Goal: Check status: Check status

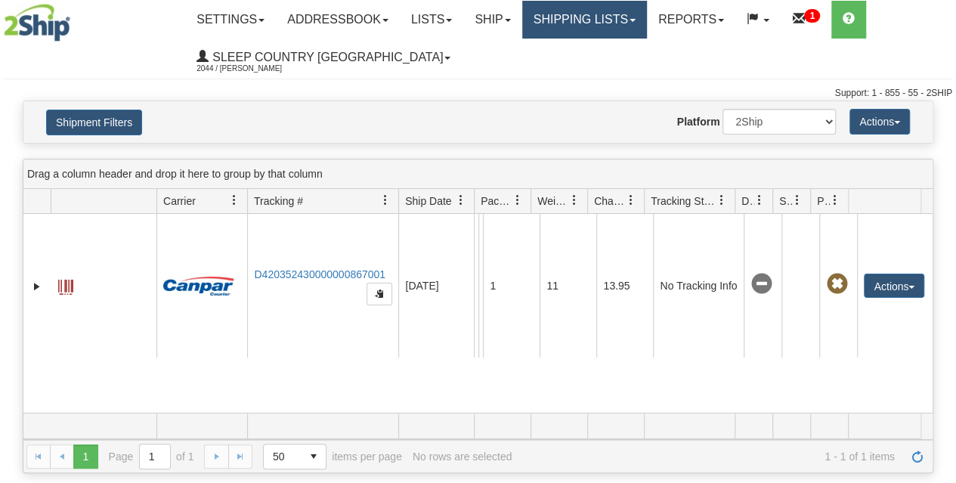
click at [612, 16] on link "Shipping lists" at bounding box center [584, 20] width 125 height 38
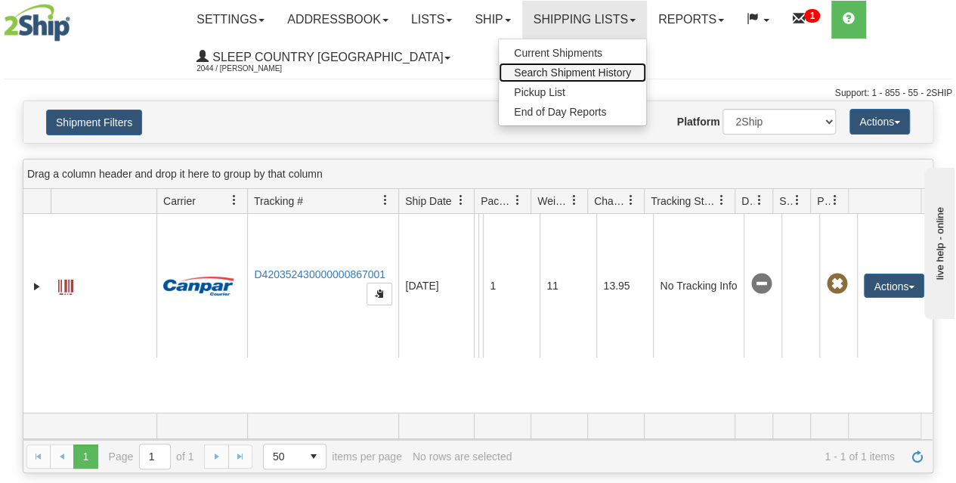
click at [589, 73] on span "Search Shipment History" at bounding box center [572, 72] width 117 height 12
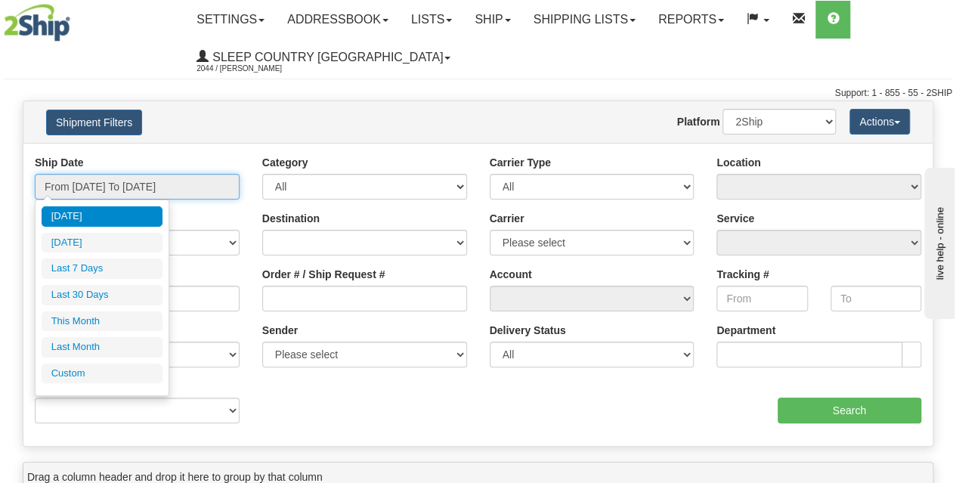
click at [109, 184] on input "From [DATE] To [DATE]" at bounding box center [137, 187] width 205 height 26
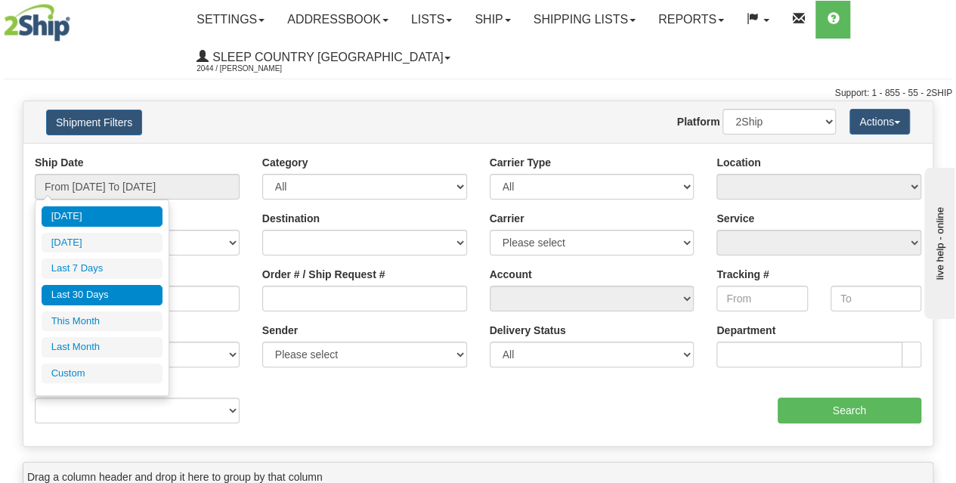
click at [113, 291] on li "Last 30 Days" at bounding box center [102, 295] width 121 height 20
type input "From [DATE] To [DATE]"
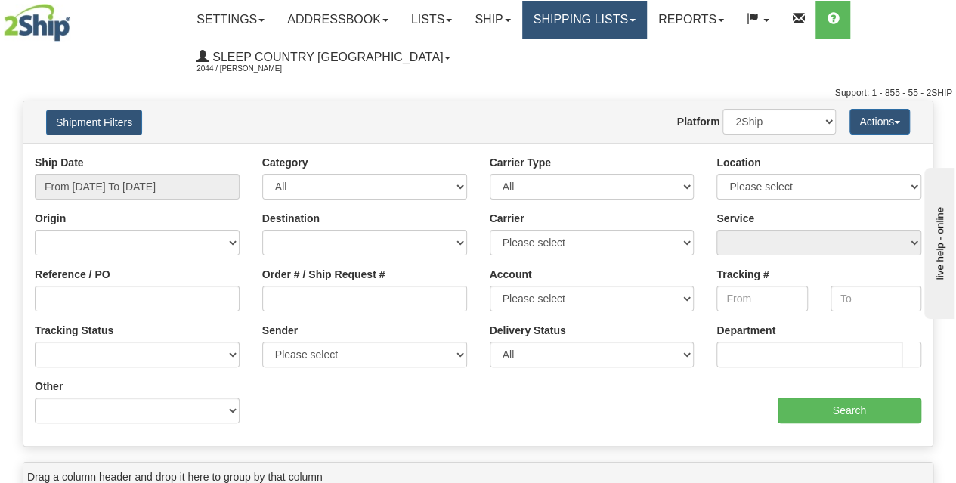
click at [586, 36] on link "Shipping lists" at bounding box center [584, 20] width 125 height 38
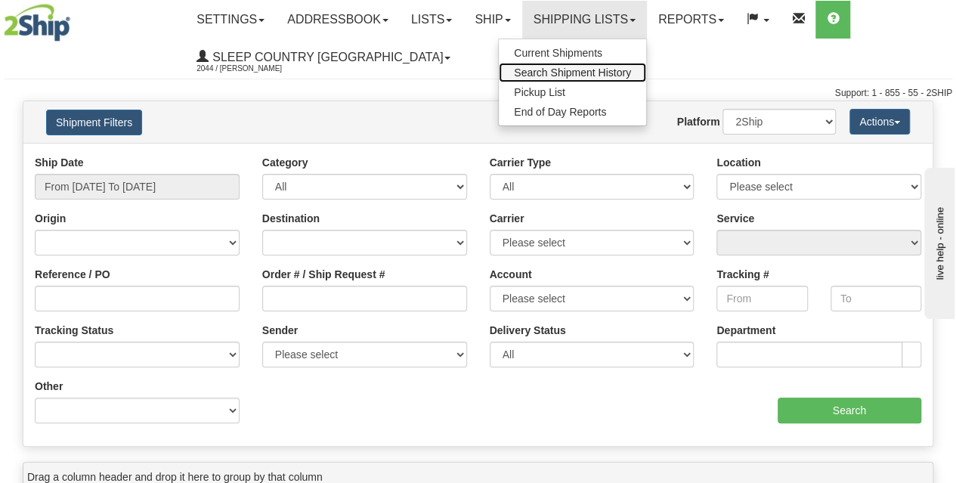
click at [580, 72] on span "Search Shipment History" at bounding box center [572, 72] width 117 height 12
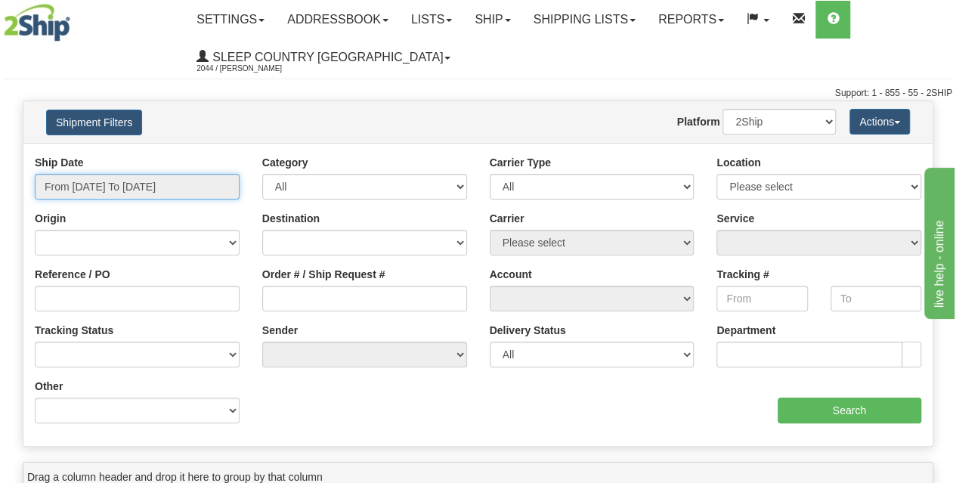
click at [129, 181] on input "From [DATE] To [DATE]" at bounding box center [137, 187] width 205 height 26
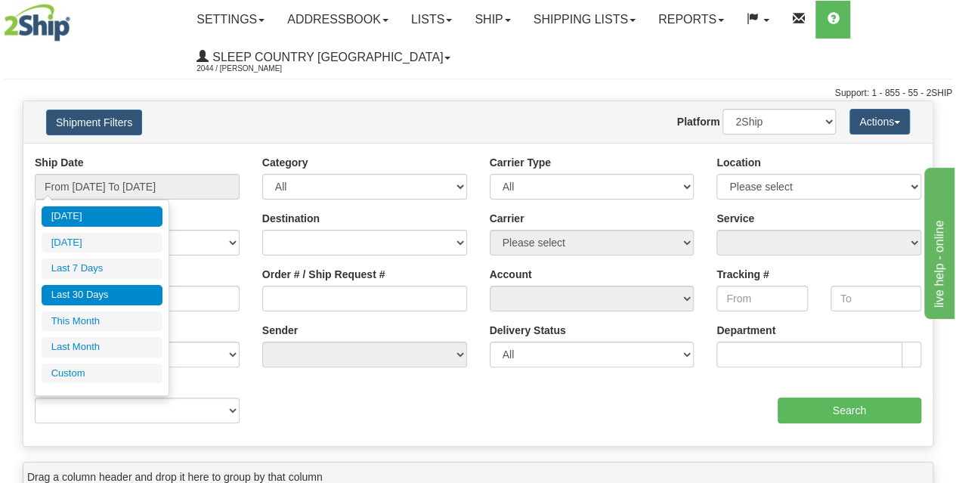
click at [94, 296] on li "Last 30 Days" at bounding box center [102, 295] width 121 height 20
type input "From [DATE] To [DATE]"
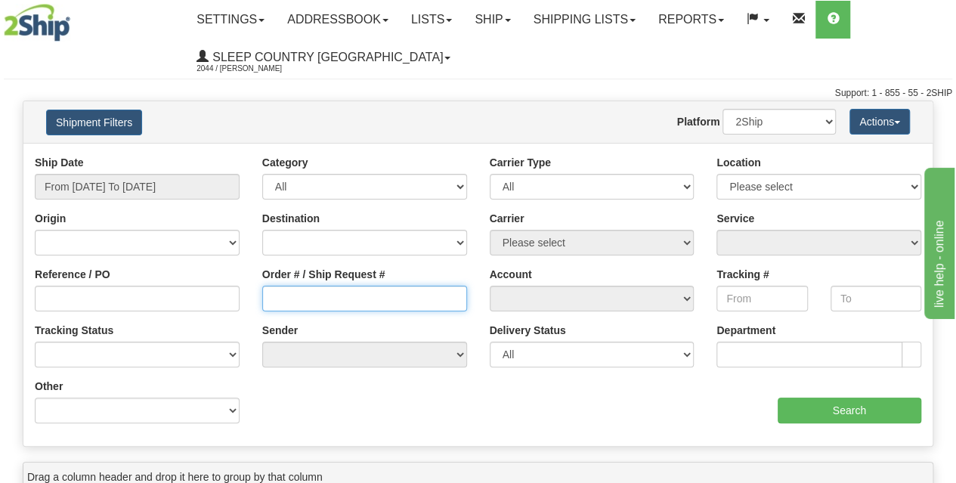
click at [297, 289] on input "Order # / Ship Request #" at bounding box center [364, 299] width 205 height 26
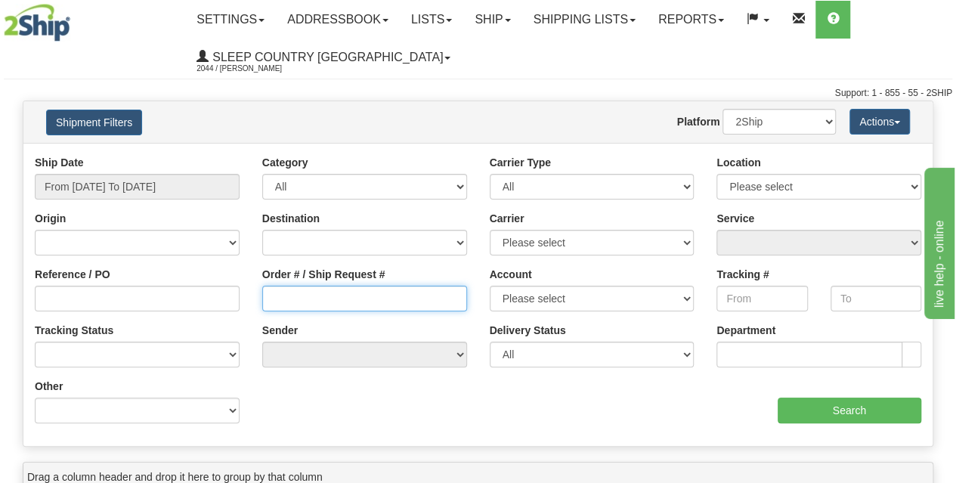
paste input "9002I098237"
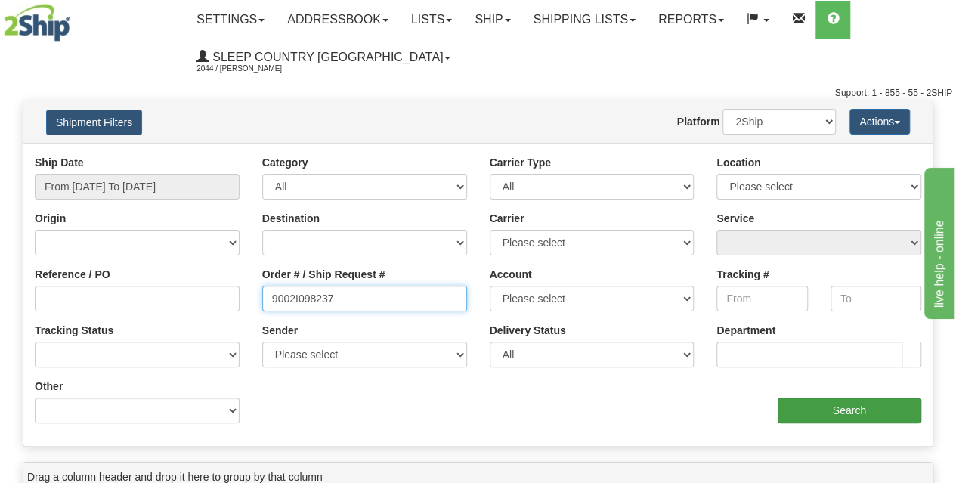
type input "9002I098237"
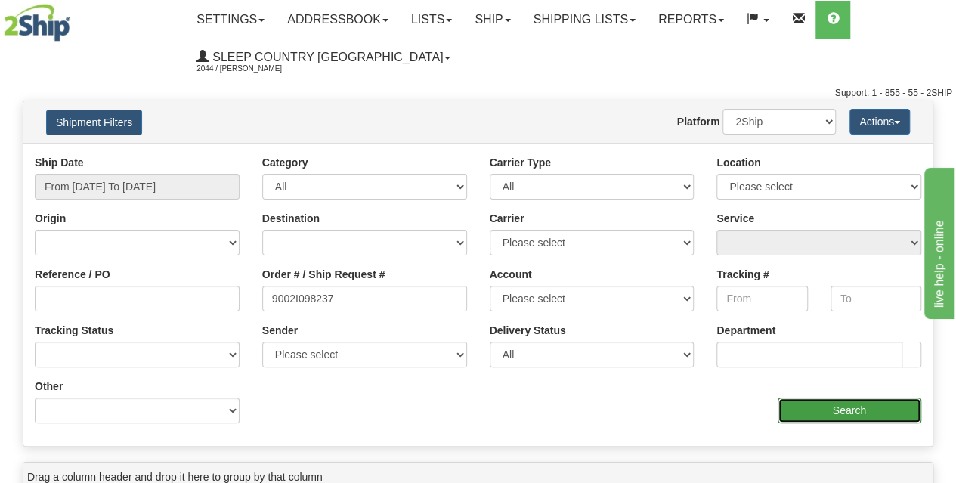
click at [809, 413] on input "Search" at bounding box center [850, 410] width 144 height 26
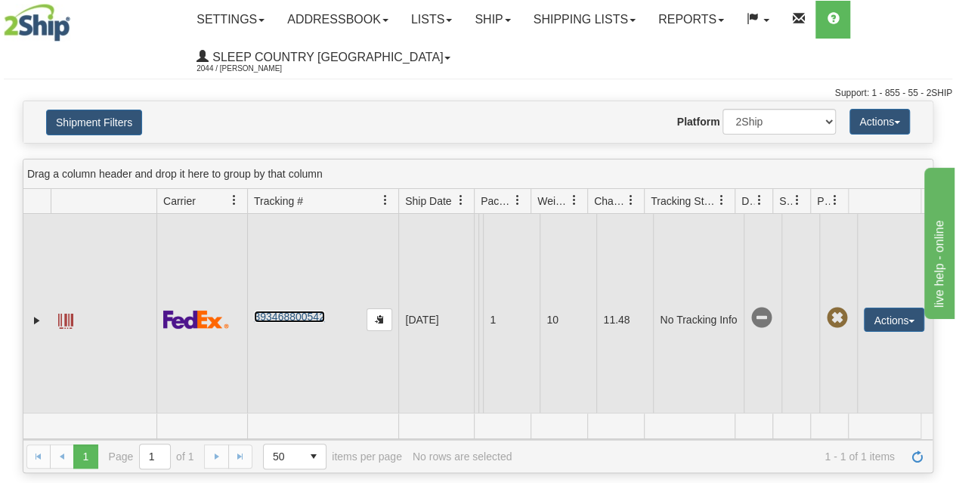
click at [305, 317] on link "393468800542" at bounding box center [289, 317] width 70 height 12
